Goal: Communication & Community: Answer question/provide support

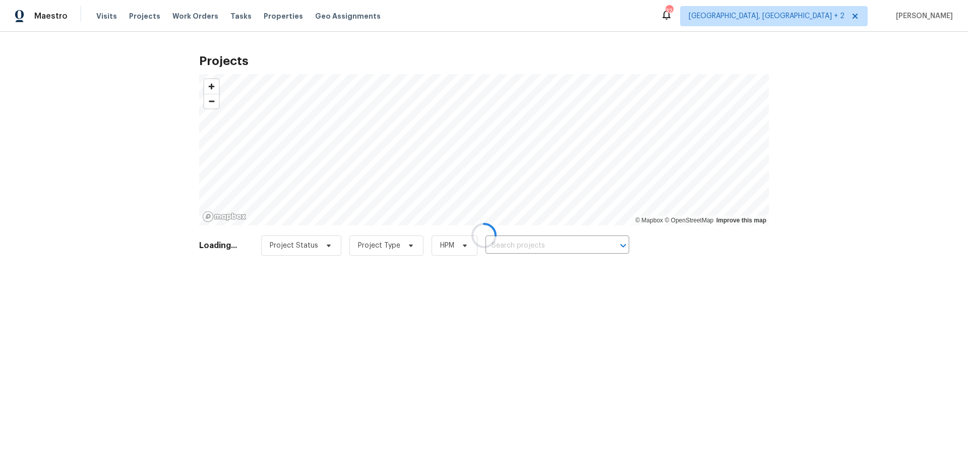
click at [537, 255] on div at bounding box center [484, 235] width 968 height 471
click at [529, 244] on div at bounding box center [484, 235] width 968 height 471
click at [524, 242] on div at bounding box center [484, 235] width 968 height 471
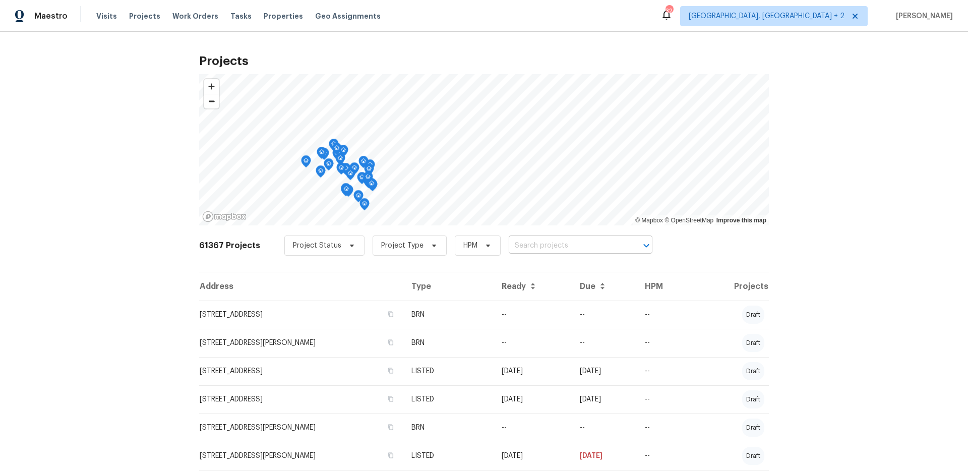
click at [522, 242] on input "text" at bounding box center [567, 246] width 116 height 16
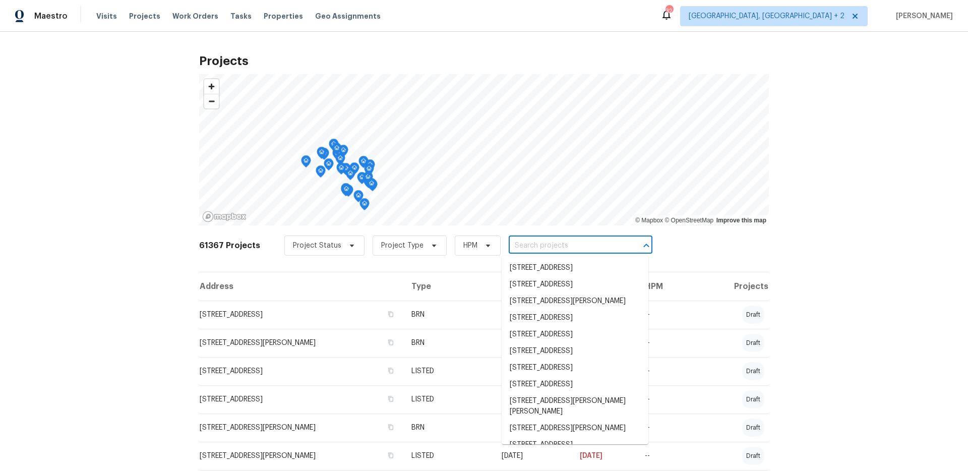
paste input "[STREET_ADDRESS][PERSON_NAME]"
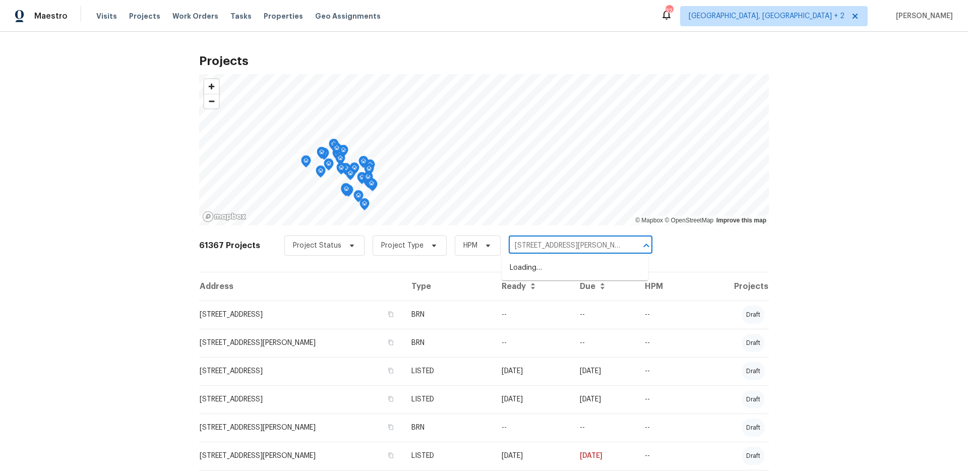
scroll to position [0, 22]
drag, startPoint x: 552, startPoint y: 248, endPoint x: 679, endPoint y: 251, distance: 126.7
click at [679, 251] on div "61367 Projects Project Status Project Type HPM [STREET_ADDRESS][PERSON_NAME] ​" at bounding box center [484, 252] width 570 height 40
type input "[STREET_ADDRESS][PERSON_NAME]"
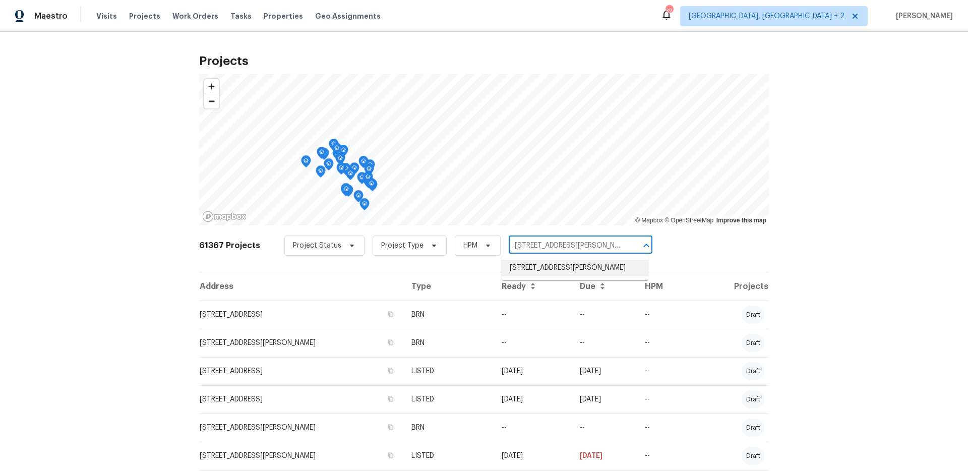
click at [597, 276] on li "[STREET_ADDRESS][PERSON_NAME]" at bounding box center [575, 268] width 147 height 17
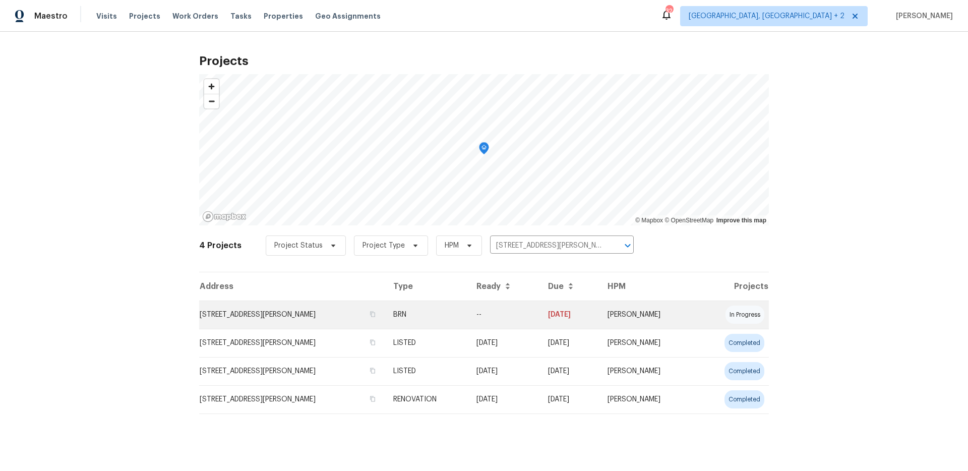
click at [269, 317] on td "[STREET_ADDRESS][PERSON_NAME]" at bounding box center [292, 315] width 186 height 28
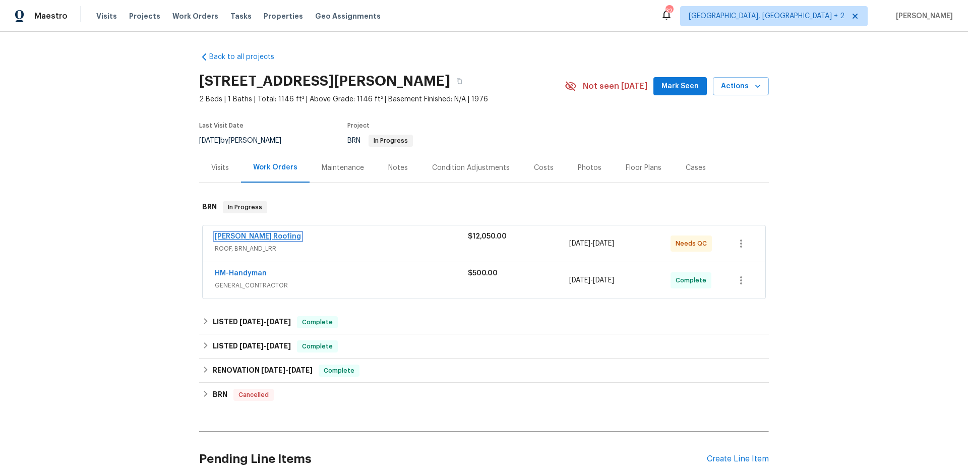
click at [255, 240] on link "[PERSON_NAME] Roofing" at bounding box center [258, 236] width 86 height 7
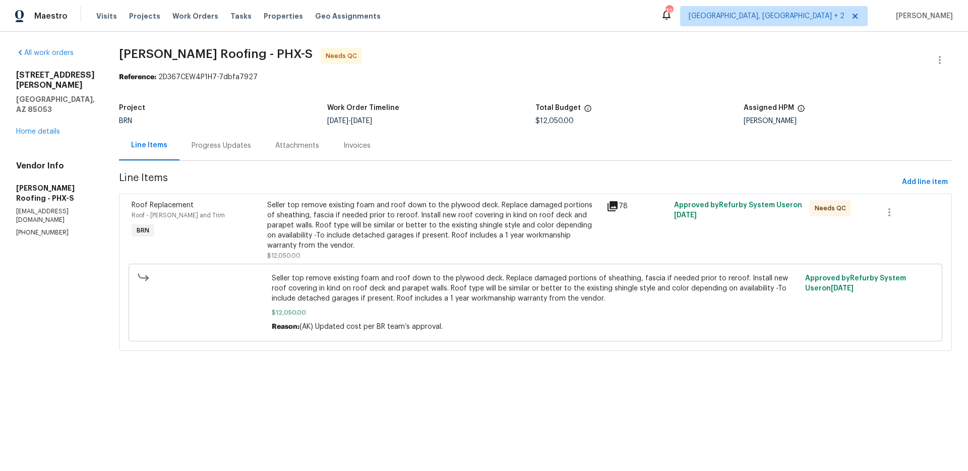
click at [434, 148] on div "Line Items Progress Updates Attachments Invoices" at bounding box center [535, 146] width 833 height 30
click at [354, 147] on div "Invoices" at bounding box center [357, 146] width 27 height 10
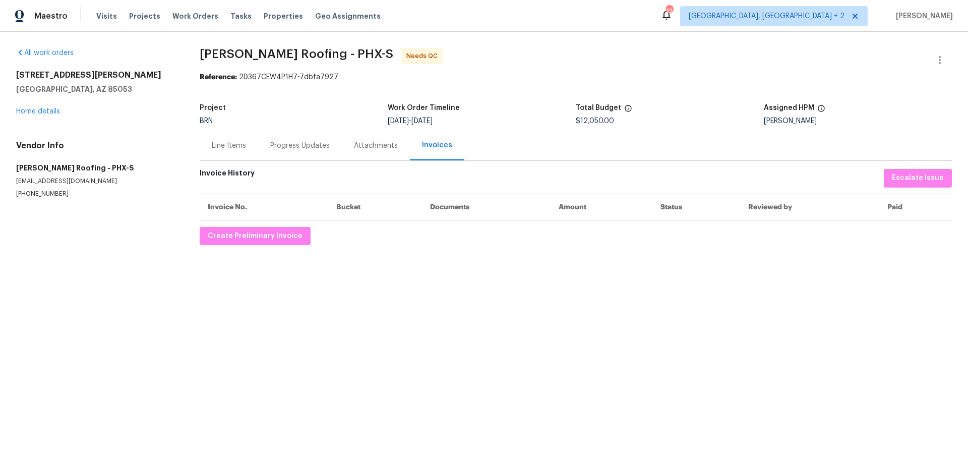
click at [354, 148] on div "Attachments" at bounding box center [376, 146] width 44 height 10
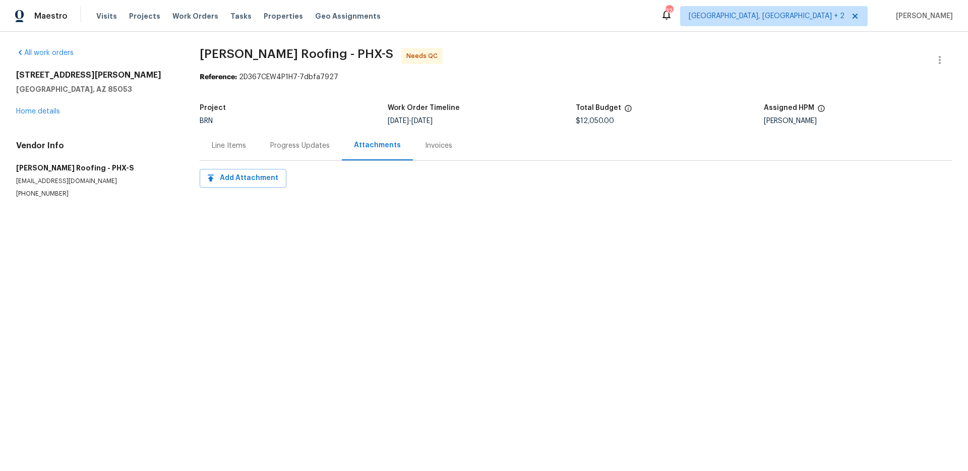
click at [298, 148] on div "Progress Updates" at bounding box center [300, 146] width 60 height 10
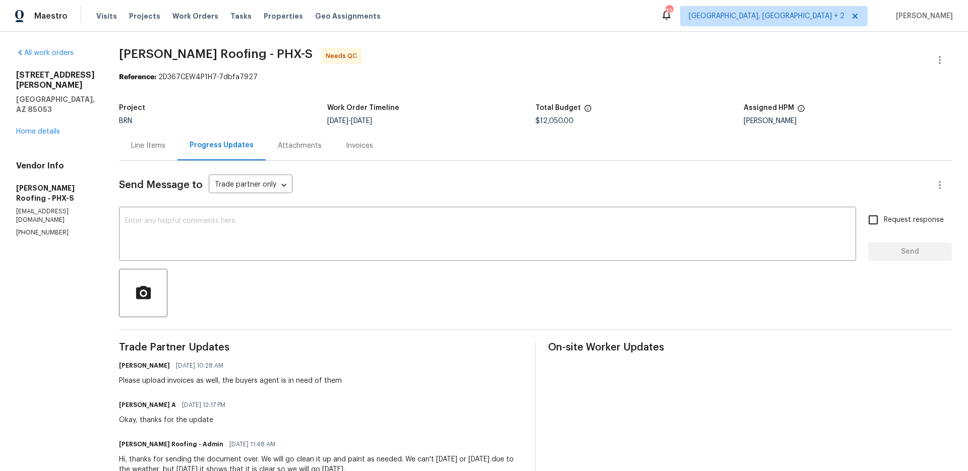
click at [147, 146] on div "Line Items" at bounding box center [148, 146] width 34 height 10
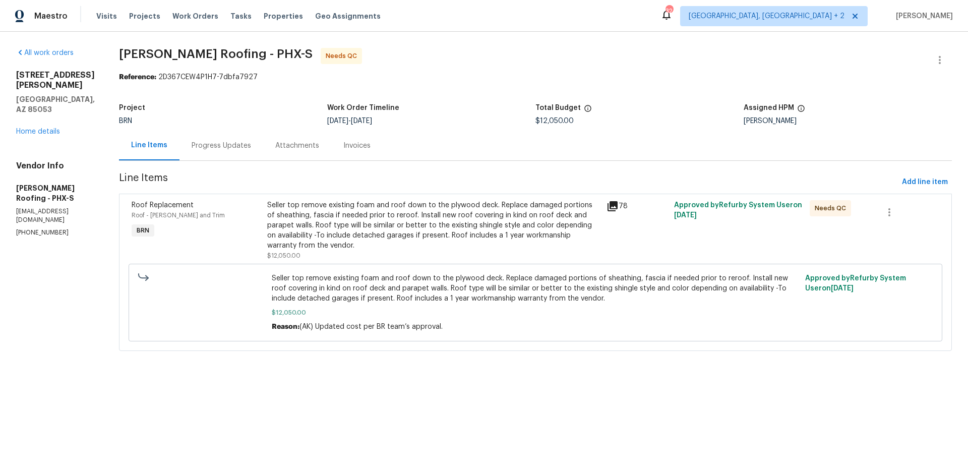
click at [221, 148] on div "Progress Updates" at bounding box center [222, 146] width 60 height 10
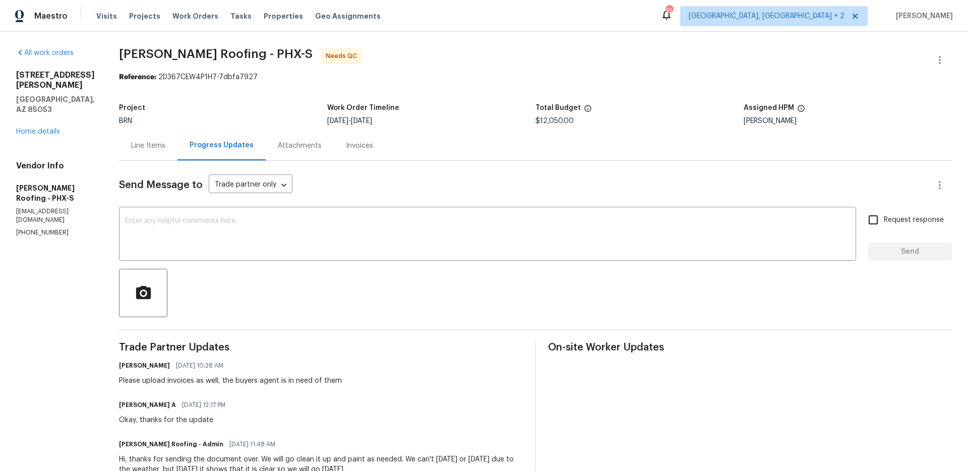
click at [283, 144] on div "Attachments" at bounding box center [300, 146] width 44 height 10
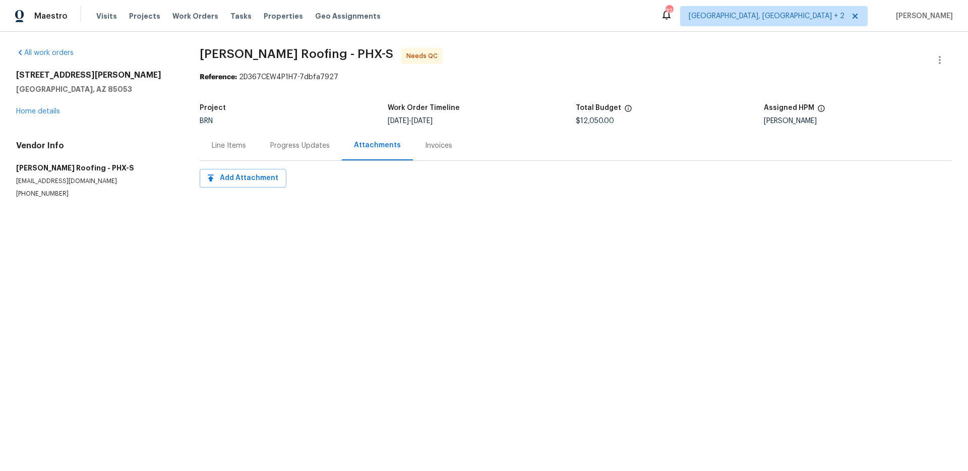
click at [433, 149] on div "Invoices" at bounding box center [438, 146] width 27 height 10
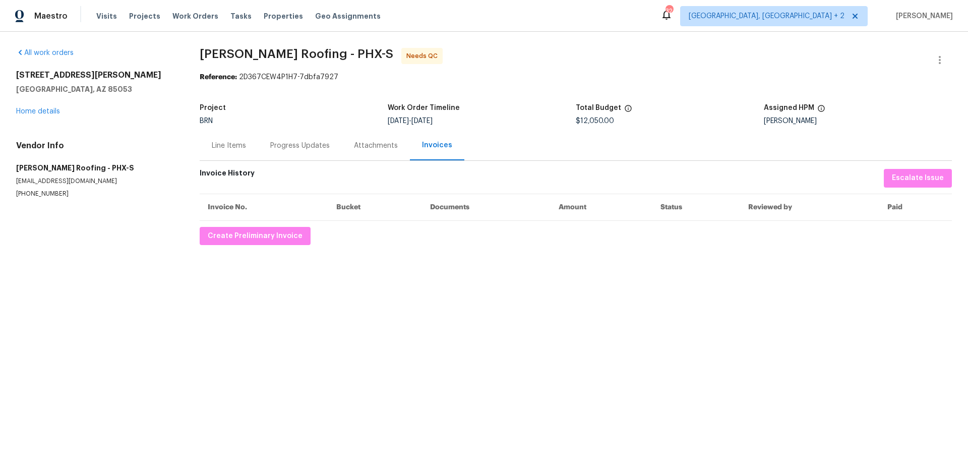
click at [71, 179] on p "[EMAIL_ADDRESS][DOMAIN_NAME]" at bounding box center [95, 181] width 159 height 9
copy p "[EMAIL_ADDRESS][DOMAIN_NAME]"
click at [295, 150] on div "Progress Updates" at bounding box center [300, 146] width 60 height 10
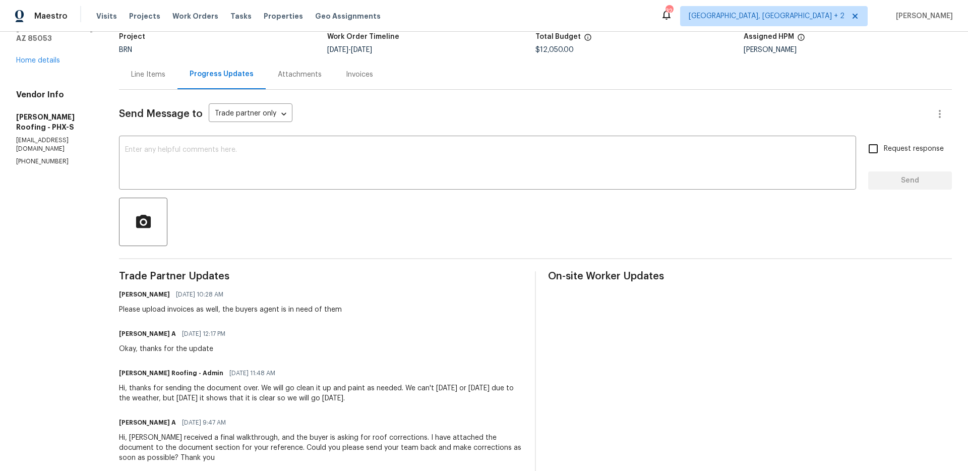
scroll to position [86, 0]
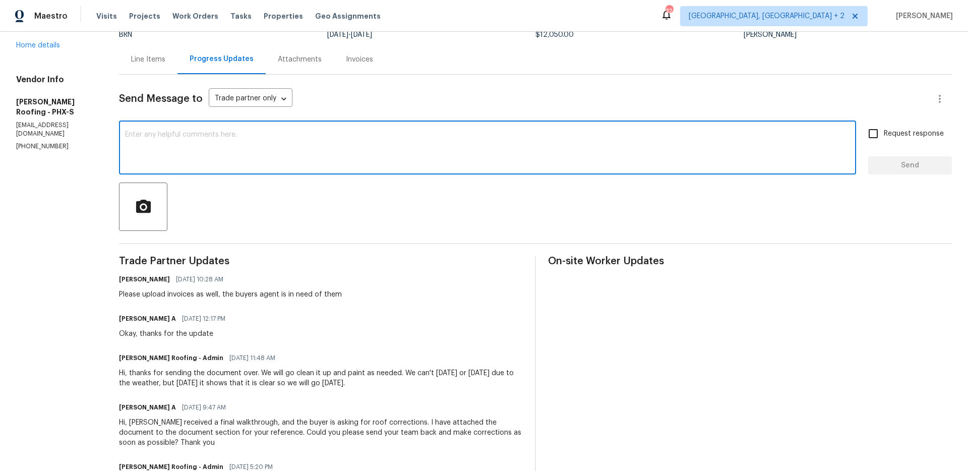
click at [560, 144] on textarea at bounding box center [487, 148] width 725 height 35
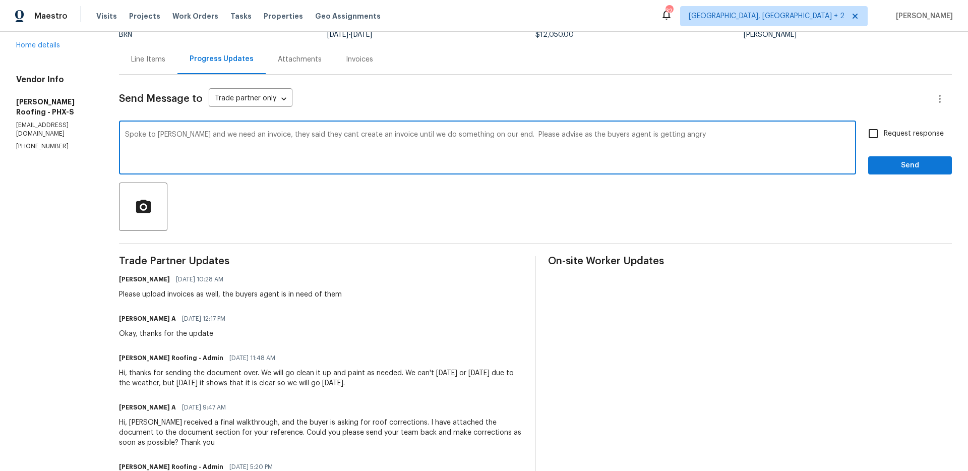
type textarea "Spoke to [PERSON_NAME] and we need an invoice, they said they cant create an in…"
click at [940, 165] on span "Send" at bounding box center [911, 165] width 68 height 13
